Goal: Find specific page/section: Find specific page/section

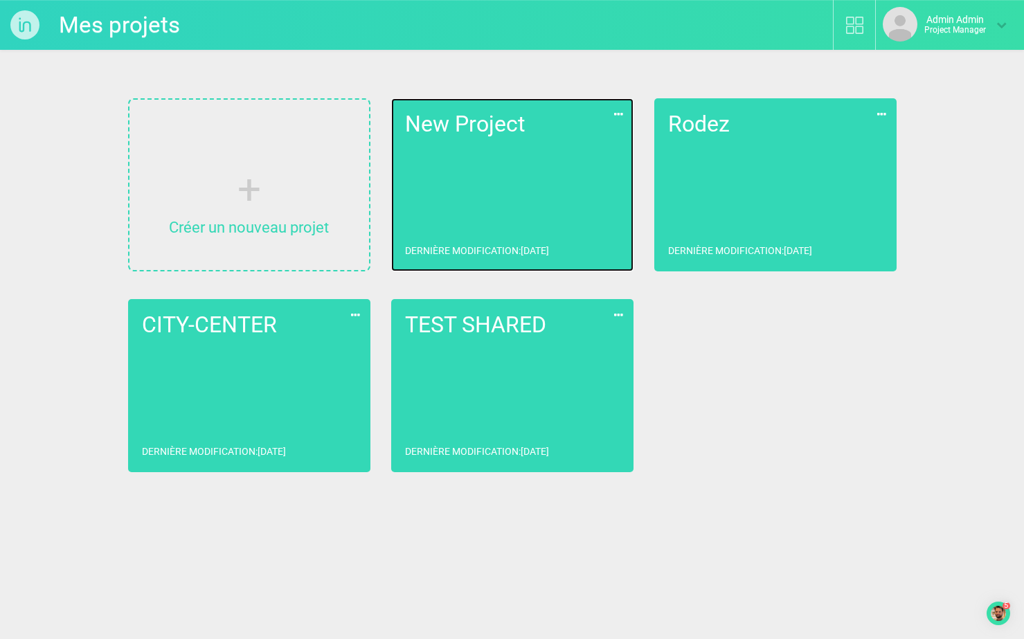
click at [537, 179] on link "New Project Dernière modification : [DATE]" at bounding box center [512, 184] width 242 height 173
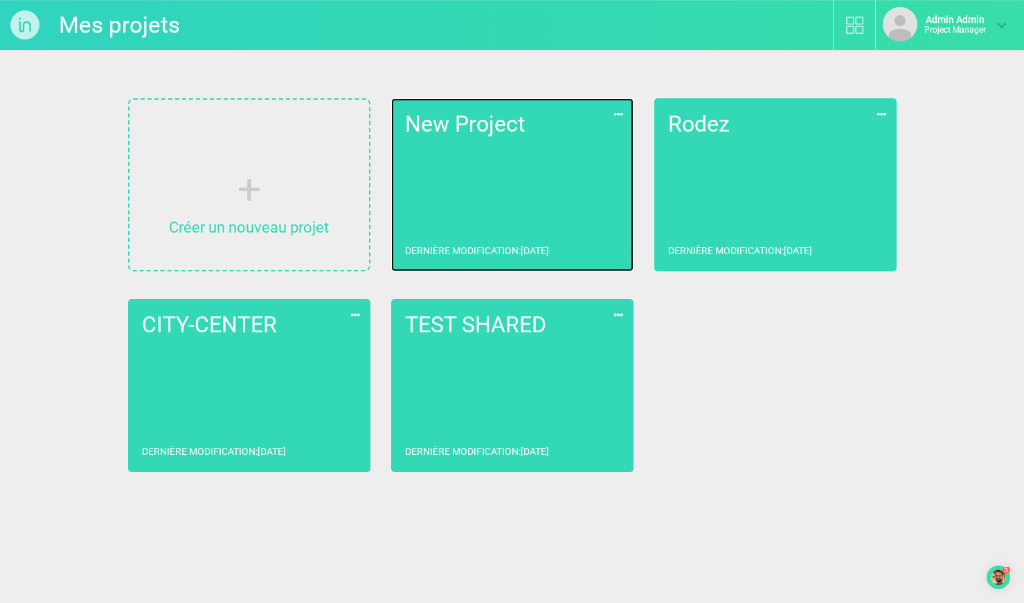
click at [515, 197] on link "New Project Dernière modification : [DATE]" at bounding box center [512, 184] width 242 height 173
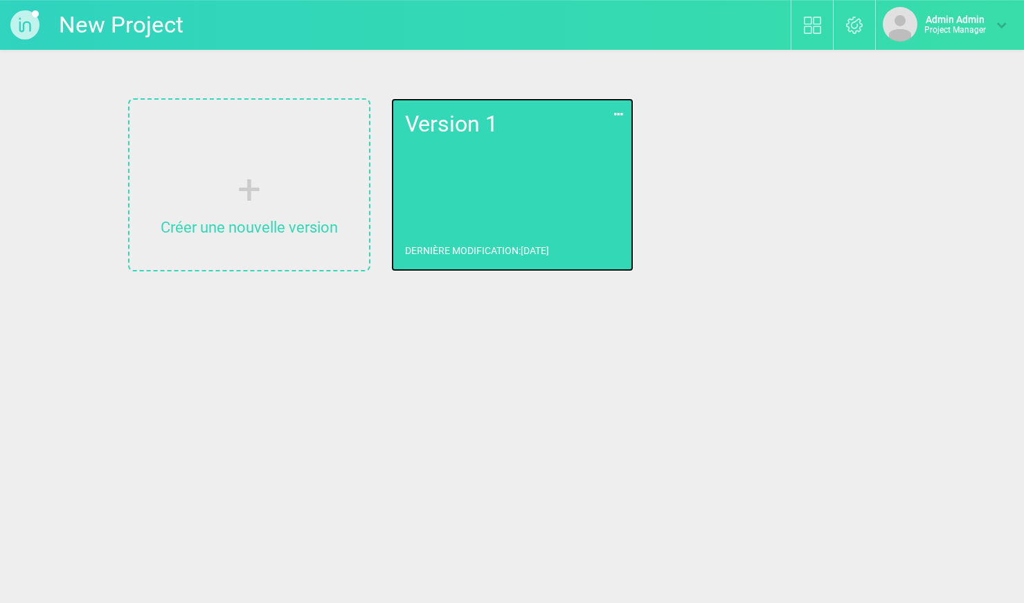
click at [501, 186] on link "Version 1 Dernière modification : [DATE]" at bounding box center [512, 184] width 242 height 173
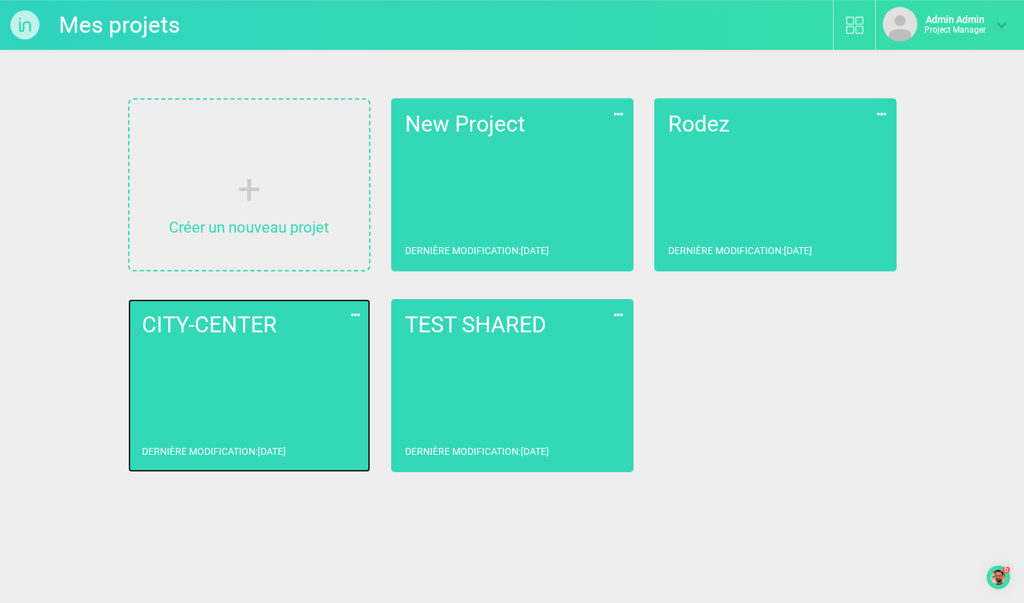
click at [260, 319] on h2 "CITY-CENTER" at bounding box center [249, 325] width 215 height 24
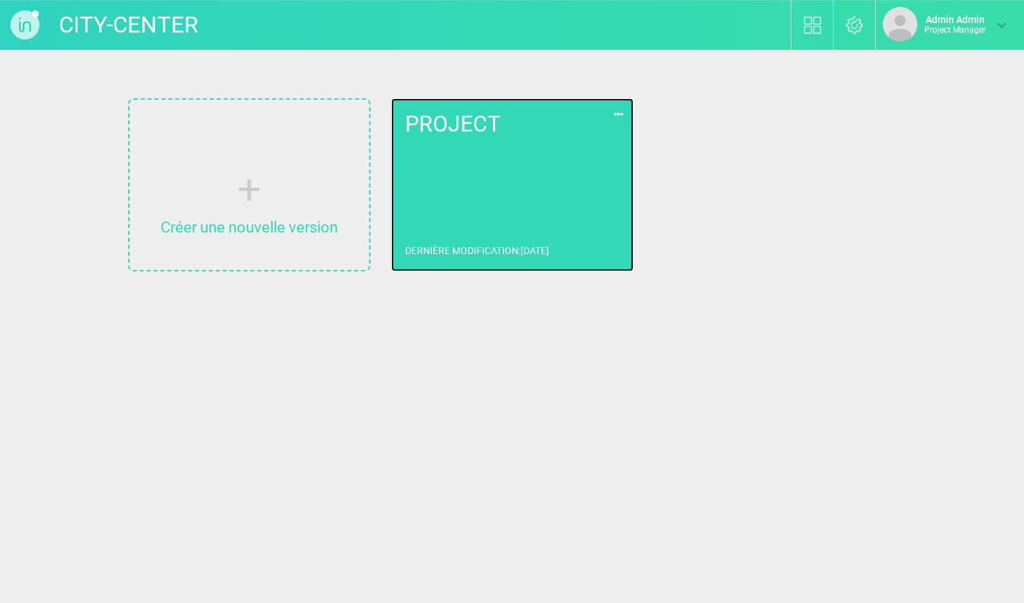
click at [461, 177] on link "PROJECT Dernière modification : [DATE]" at bounding box center [512, 184] width 242 height 173
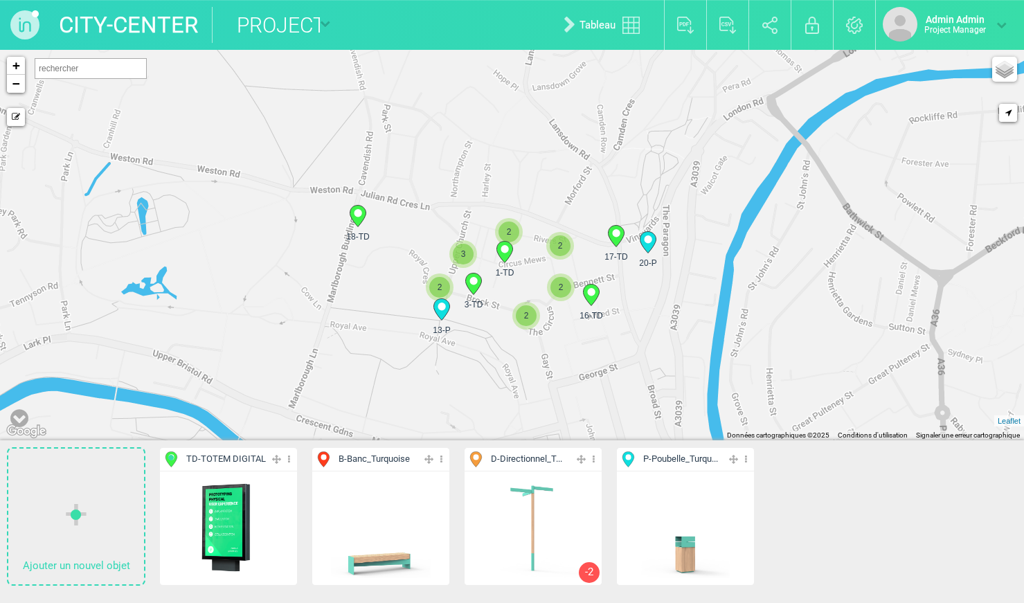
drag, startPoint x: 530, startPoint y: 333, endPoint x: 516, endPoint y: 202, distance: 131.7
click at [516, 238] on div "1-TD" at bounding box center [505, 256] width 36 height 36
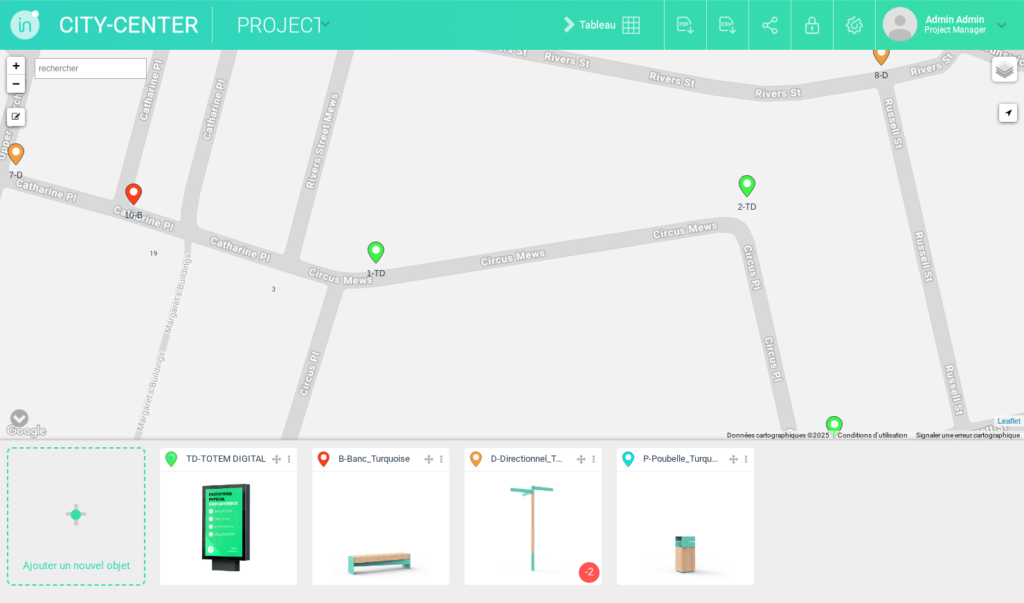
click at [373, 245] on icon at bounding box center [376, 252] width 16 height 21
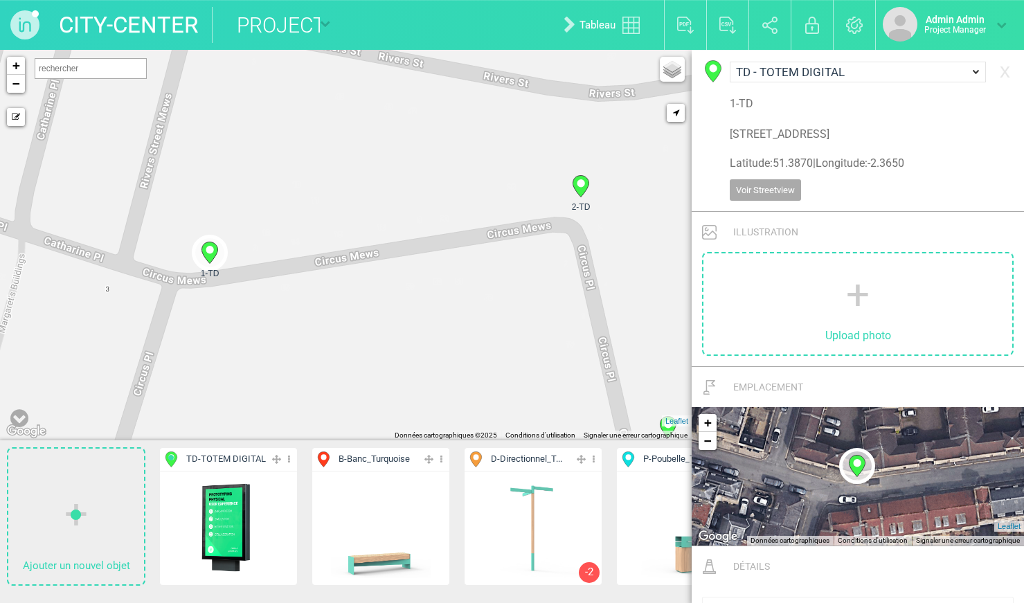
scroll to position [431, 0]
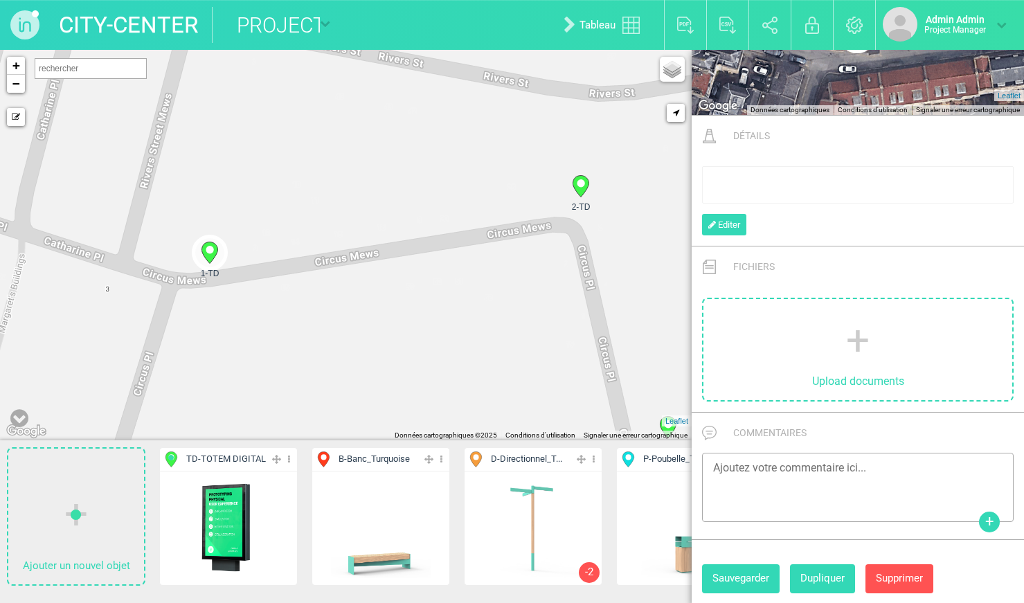
click at [582, 191] on icon at bounding box center [581, 186] width 16 height 21
type input "[STREET_ADDRESS]"
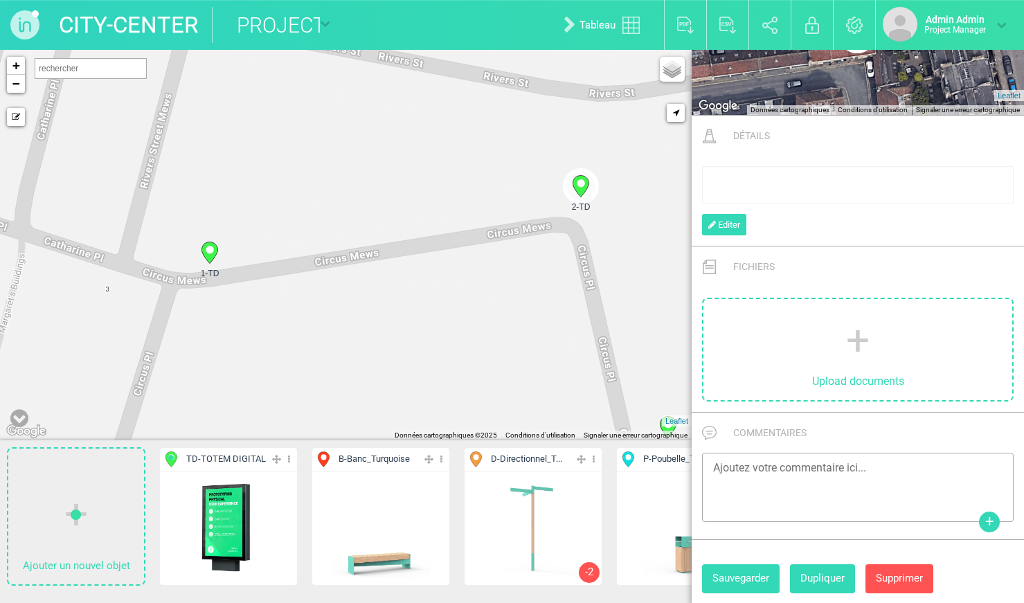
drag, startPoint x: 602, startPoint y: 256, endPoint x: 496, endPoint y: 271, distance: 106.9
click at [496, 271] on div "1-TD 2-TD 3-TD 4-TD" at bounding box center [346, 245] width 692 height 391
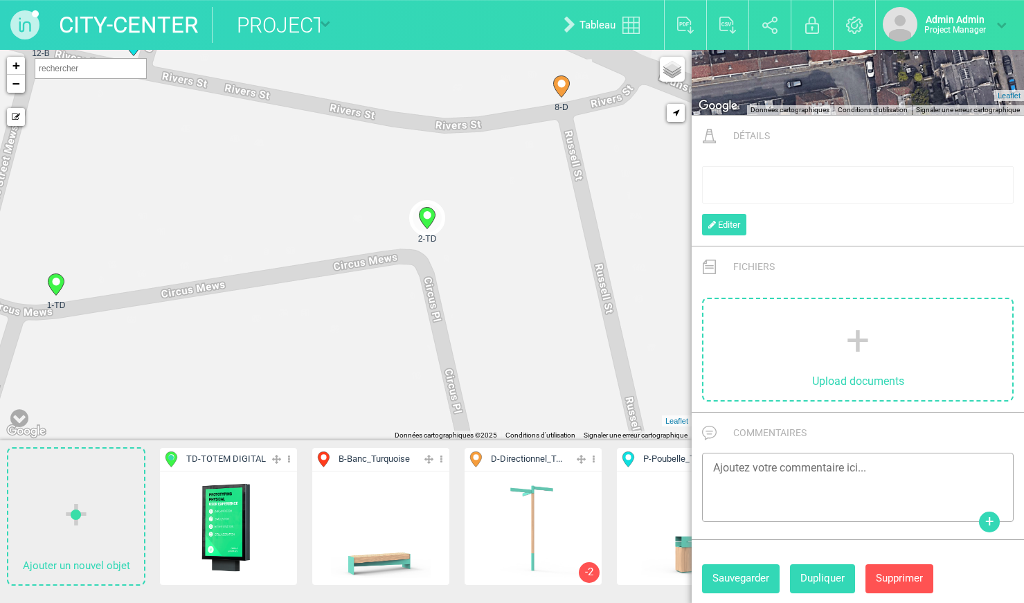
drag, startPoint x: 451, startPoint y: 307, endPoint x: 390, endPoint y: 366, distance: 85.2
click at [390, 366] on div "1-TD 2-TD 3-TD 4-TD" at bounding box center [346, 245] width 692 height 391
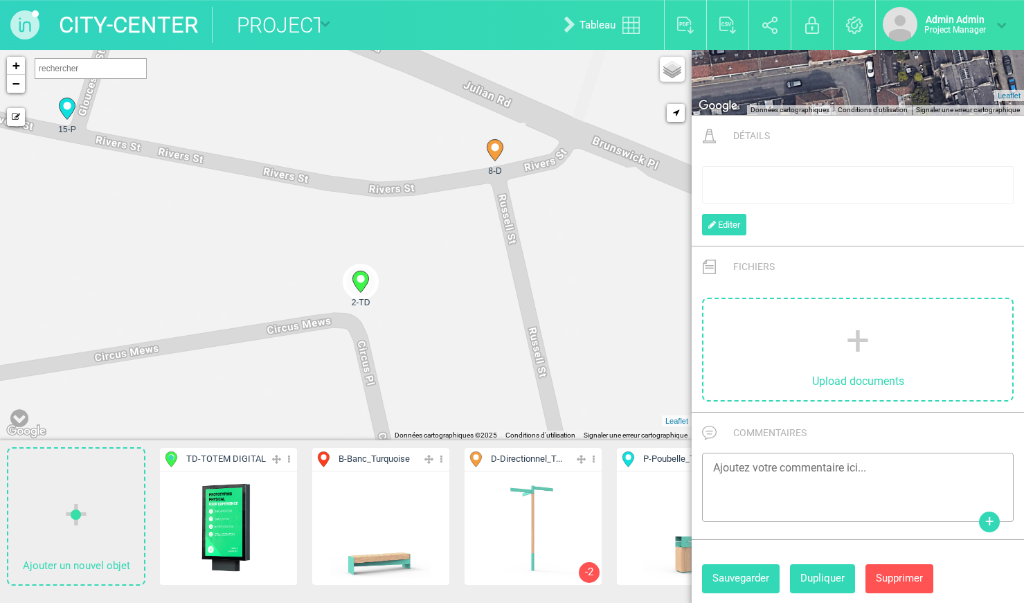
click at [499, 150] on icon at bounding box center [495, 150] width 16 height 21
select select "722"
type input "[STREET_ADDRESS]"
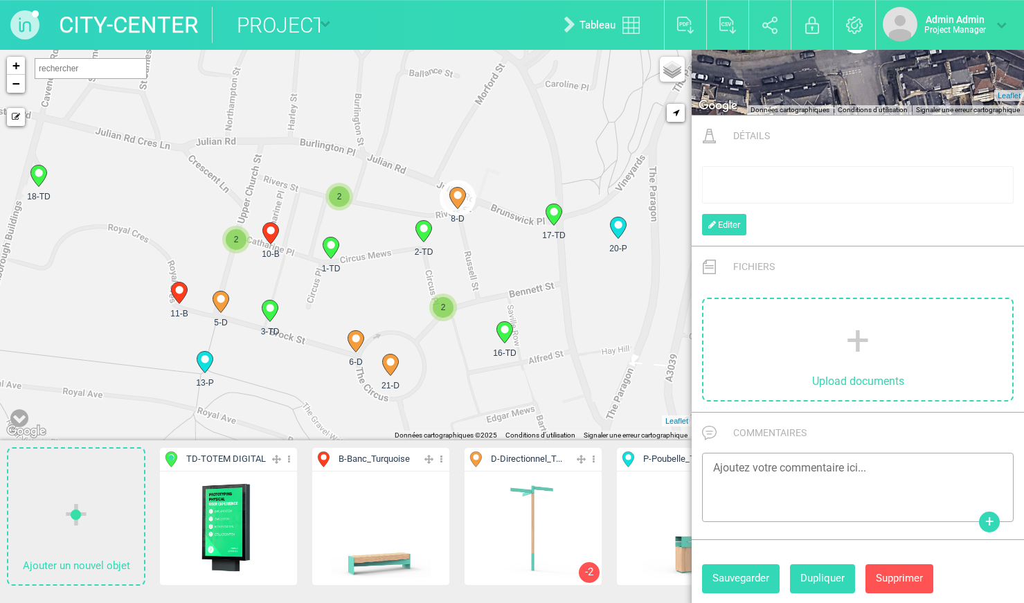
click at [269, 313] on icon at bounding box center [270, 311] width 16 height 21
select select "721"
type input "[STREET_ADDRESS][PERSON_NAME]"
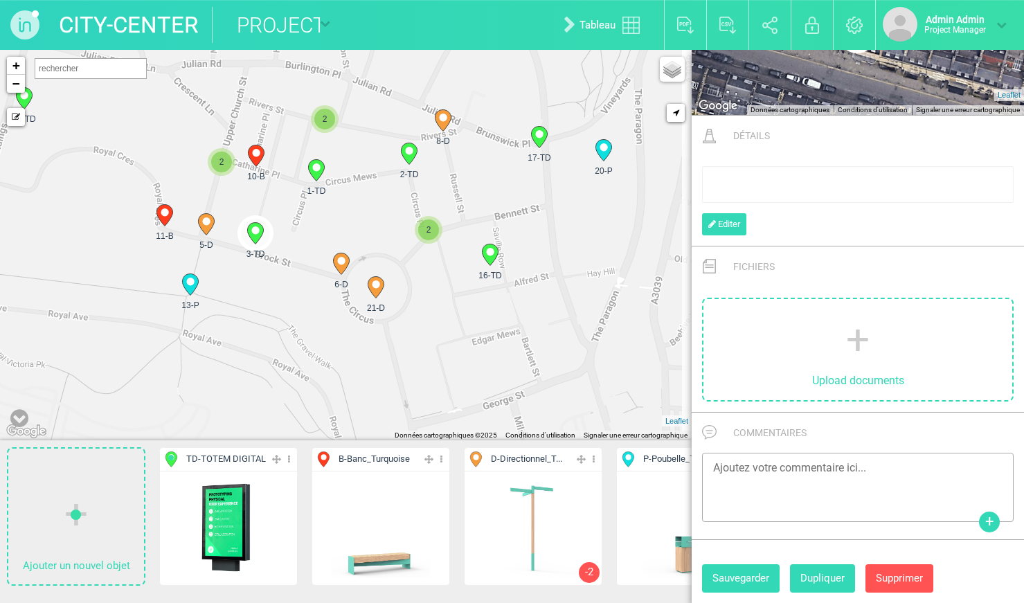
drag, startPoint x: 393, startPoint y: 314, endPoint x: 377, endPoint y: 252, distance: 64.3
click at [379, 253] on div "1-TD 2-TD 3-TD 5-D 2" at bounding box center [346, 245] width 692 height 391
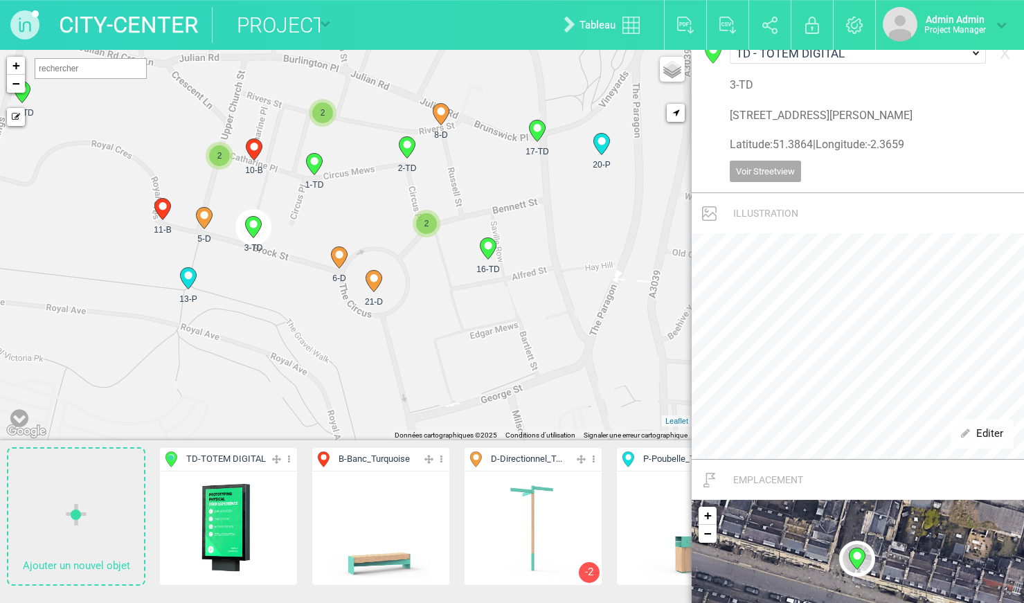
scroll to position [20, 0]
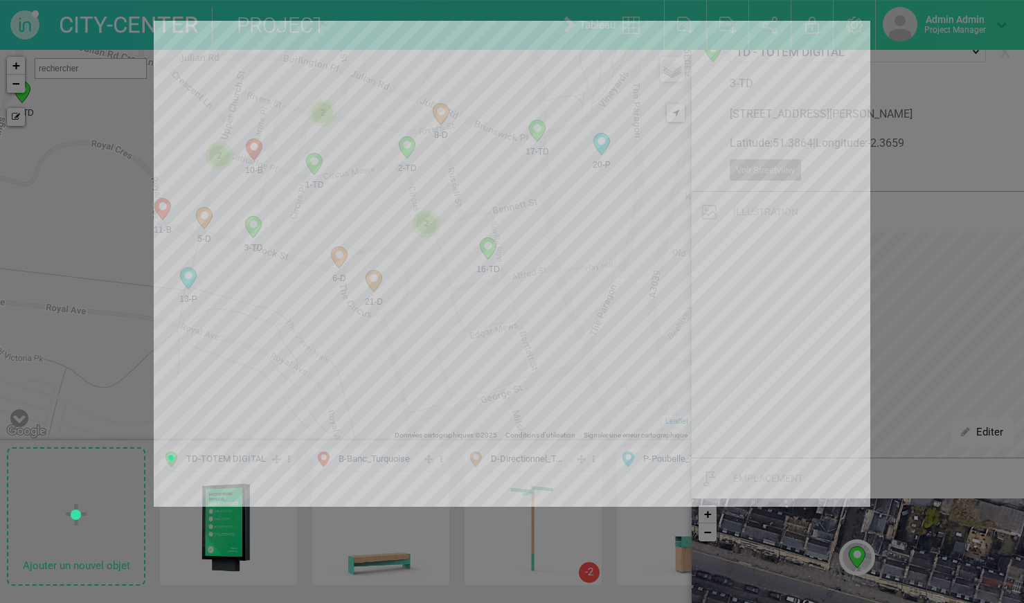
click at [78, 281] on div at bounding box center [512, 301] width 1024 height 603
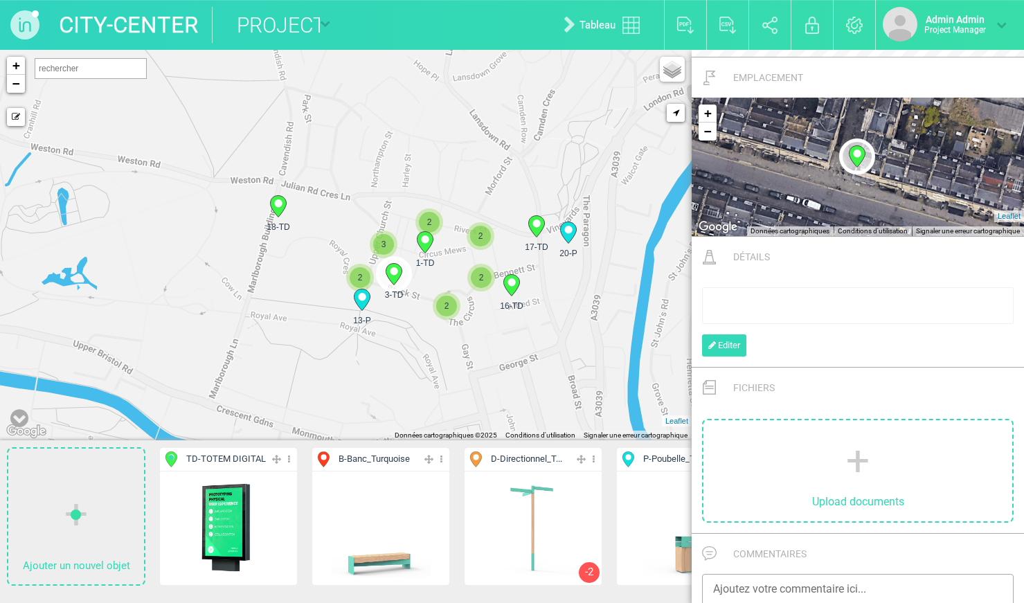
scroll to position [542, 0]
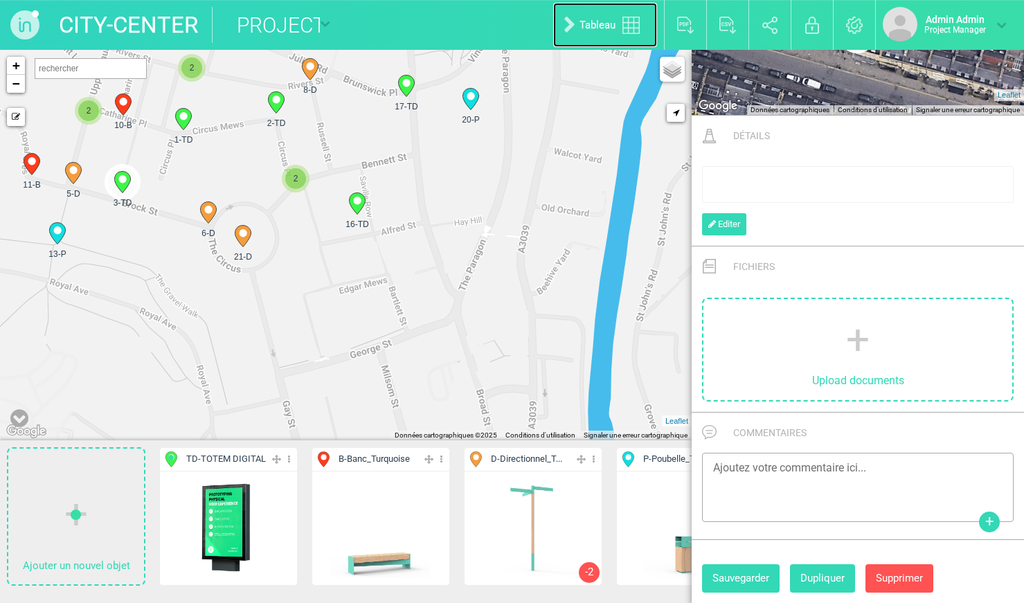
click at [606, 41] on link "Tableau" at bounding box center [605, 25] width 104 height 44
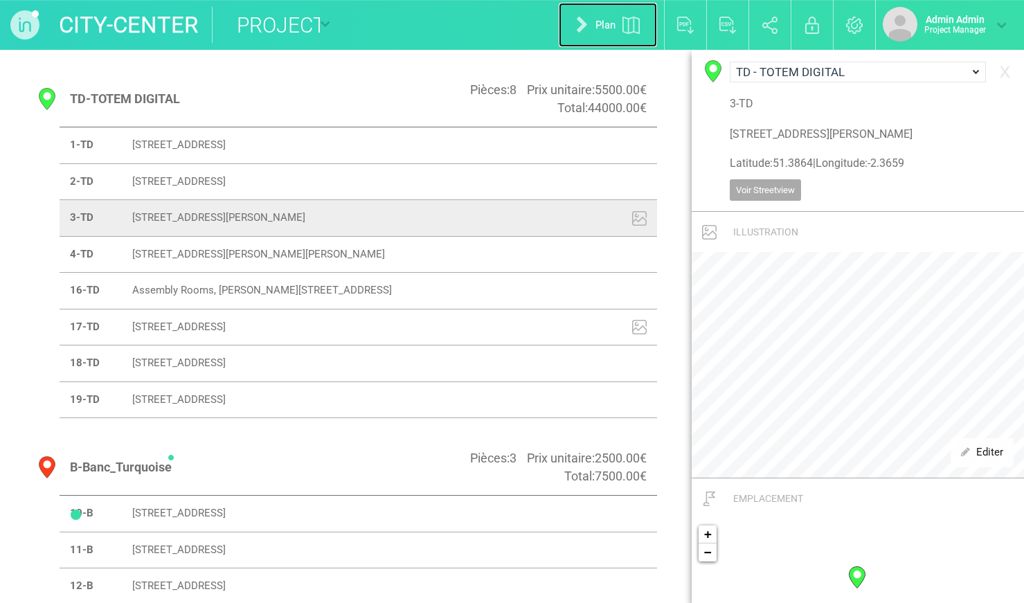
scroll to position [150, 0]
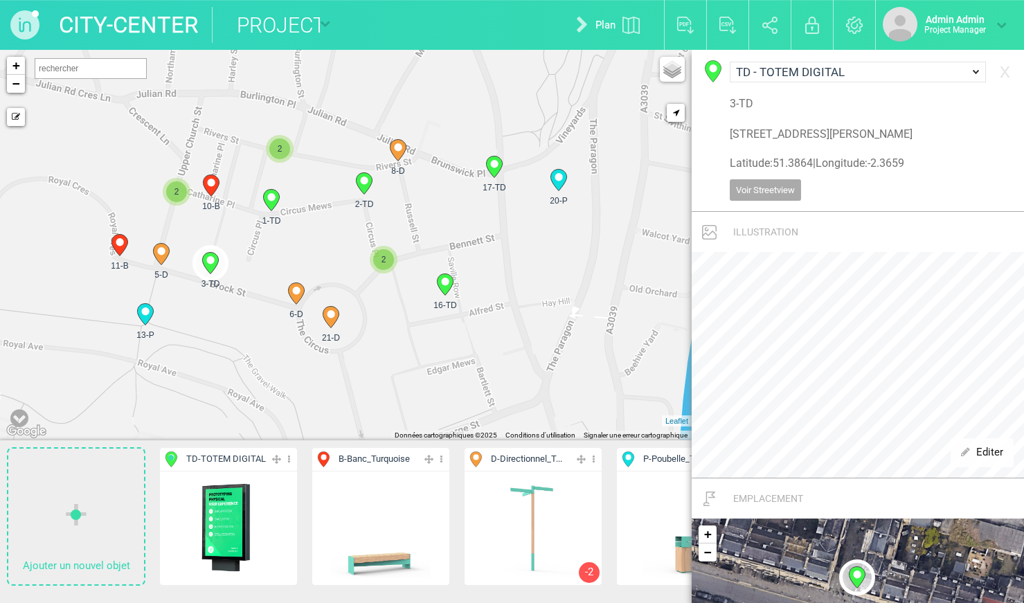
drag, startPoint x: 400, startPoint y: 197, endPoint x: 498, endPoint y: 292, distance: 136.1
click at [498, 292] on div "1-TD 2-TD 3-TD 5-D 2" at bounding box center [346, 245] width 692 height 391
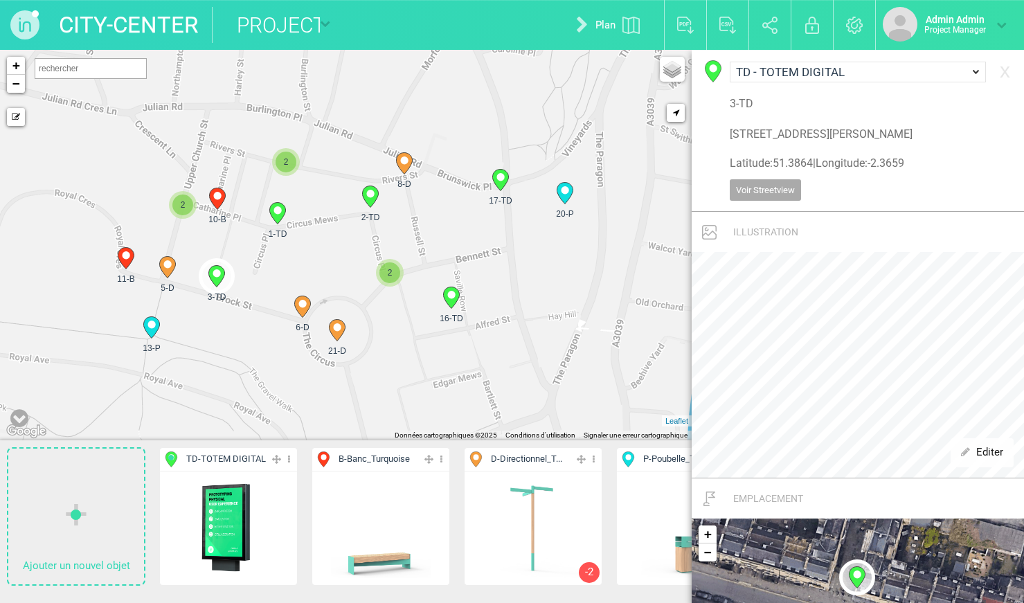
click at [453, 294] on circle at bounding box center [451, 295] width 8 height 8
type input "Assembly Rooms, [PERSON_NAME][STREET_ADDRESS]"
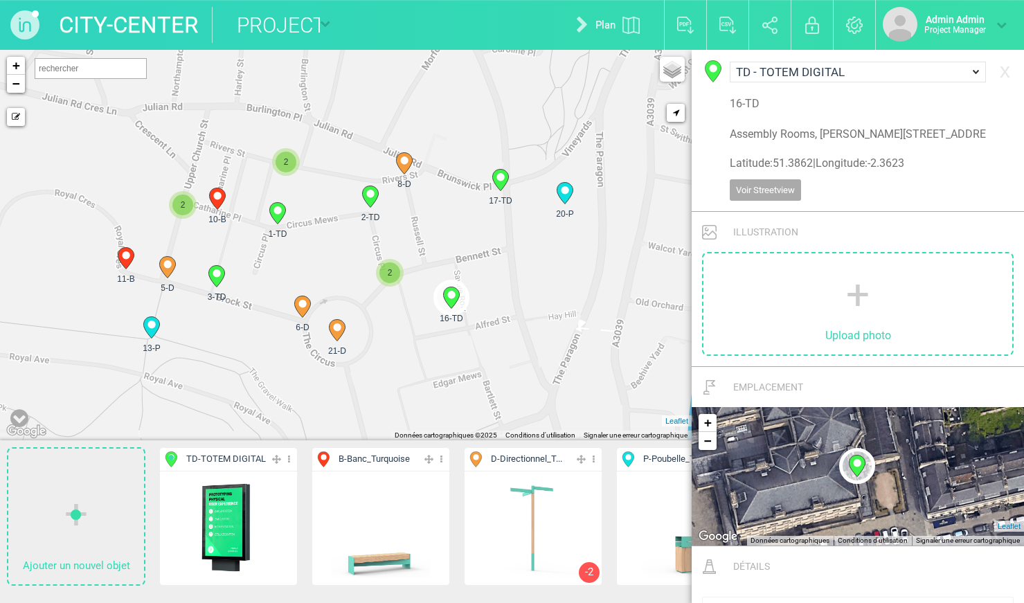
click at [560, 195] on icon at bounding box center [565, 193] width 16 height 21
select select "724"
type input "[STREET_ADDRESS]"
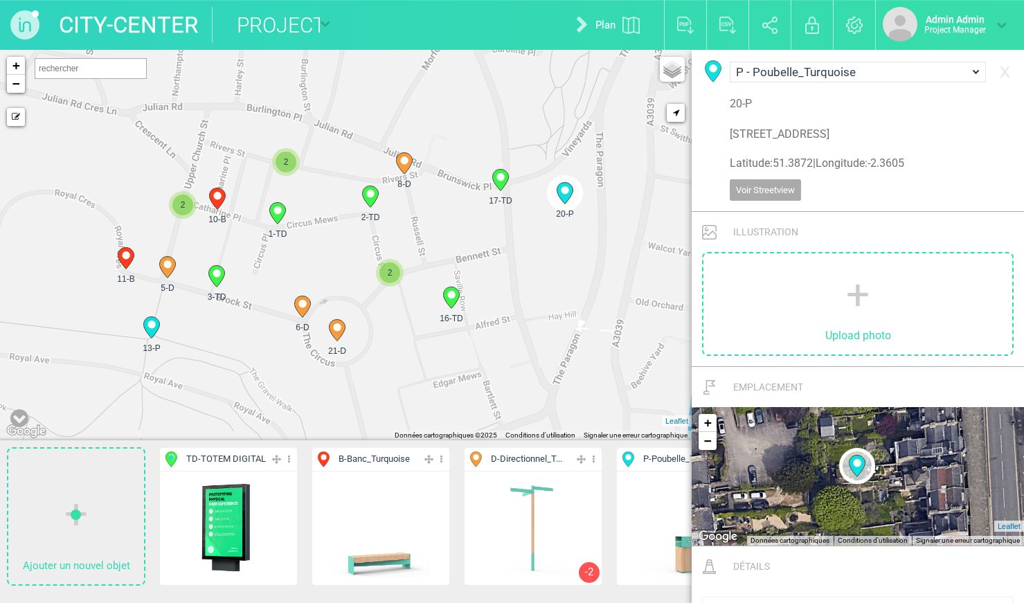
click at [499, 177] on circle at bounding box center [500, 177] width 8 height 8
select select "721"
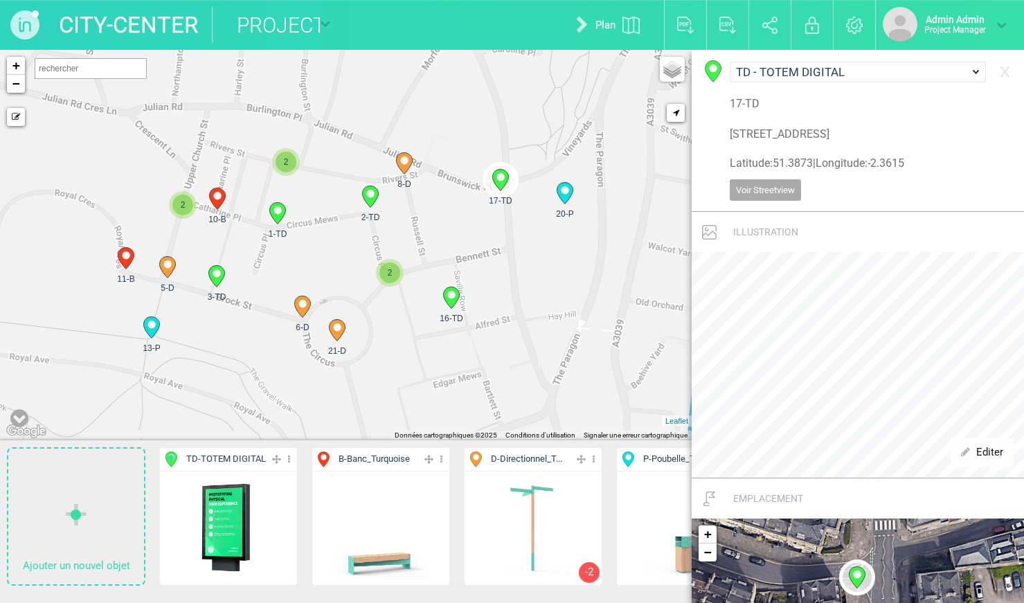
click at [370, 200] on icon at bounding box center [370, 196] width 16 height 21
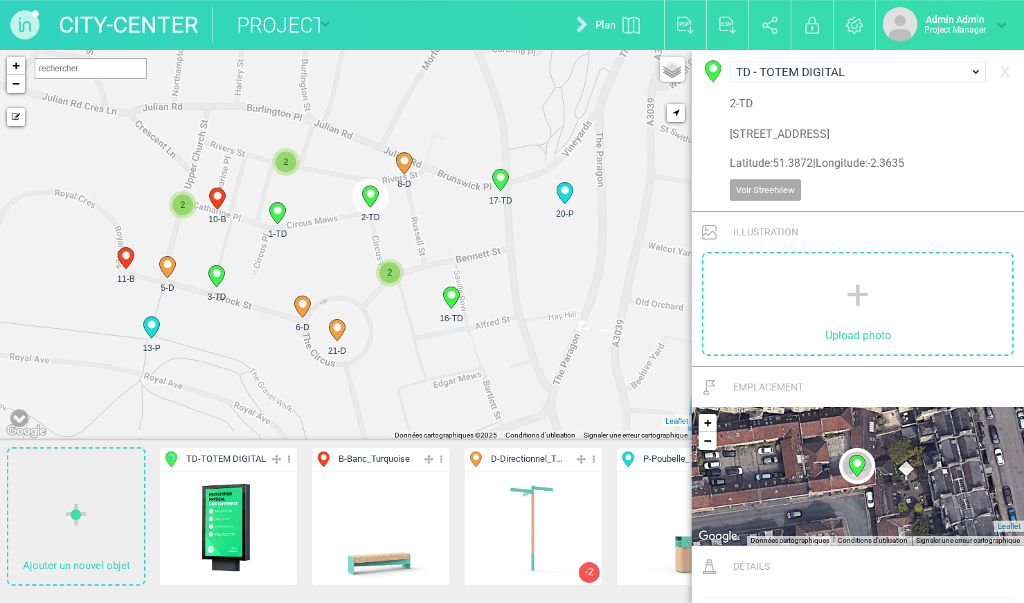
click at [502, 199] on span "17-TD" at bounding box center [501, 201] width 36 height 12
type input "[STREET_ADDRESS]"
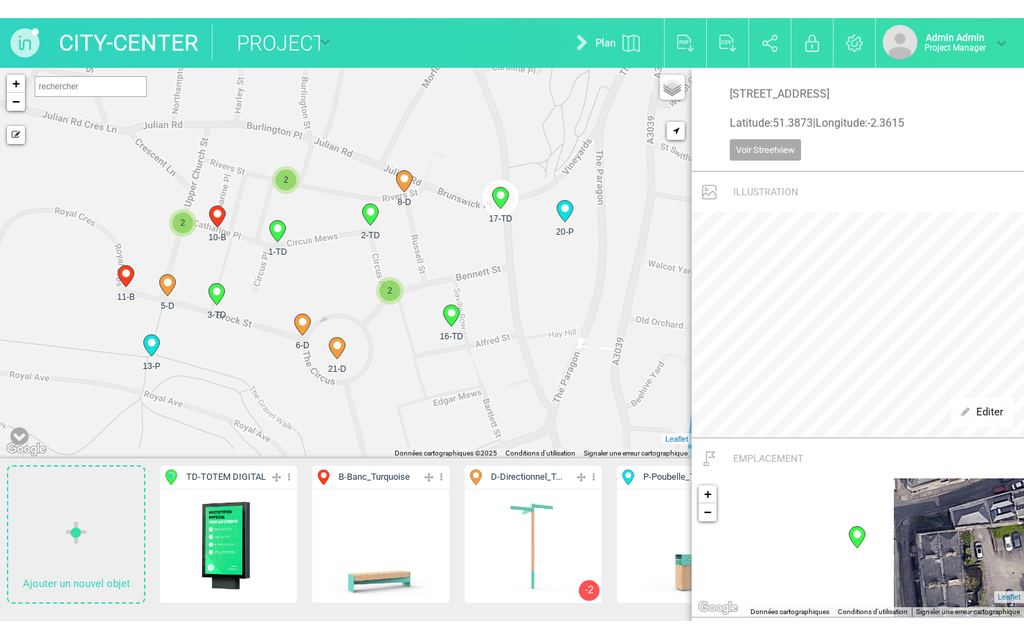
scroll to position [60, 0]
